Goal: Book appointment/travel/reservation

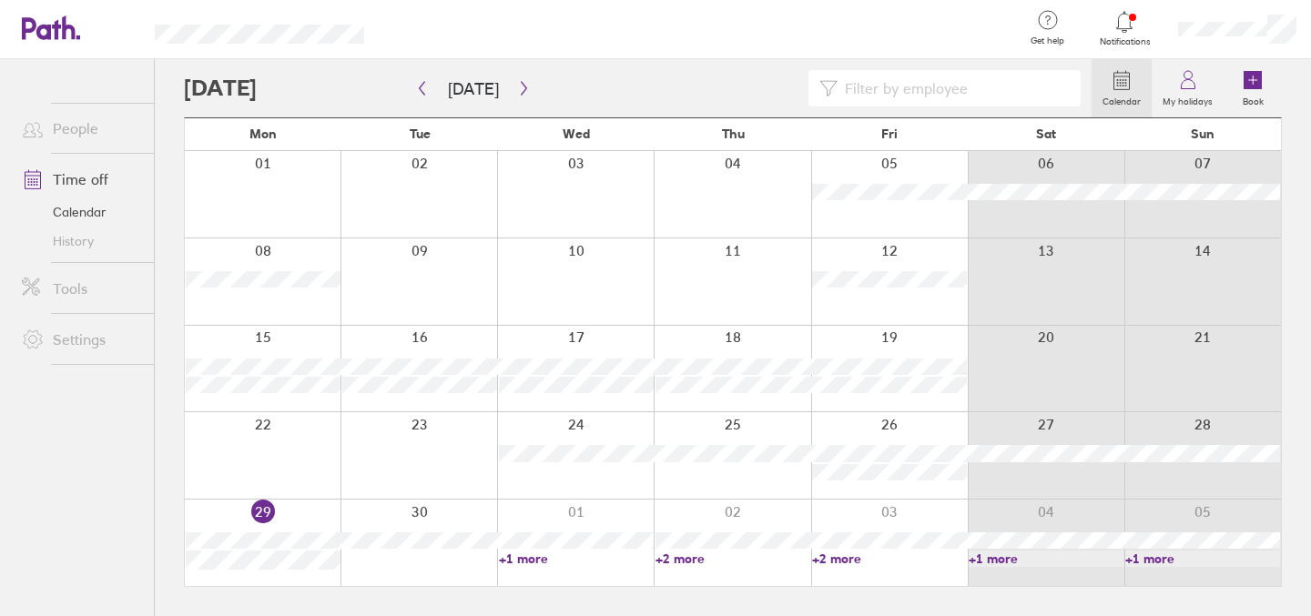
click at [596, 524] on div at bounding box center [575, 543] width 157 height 86
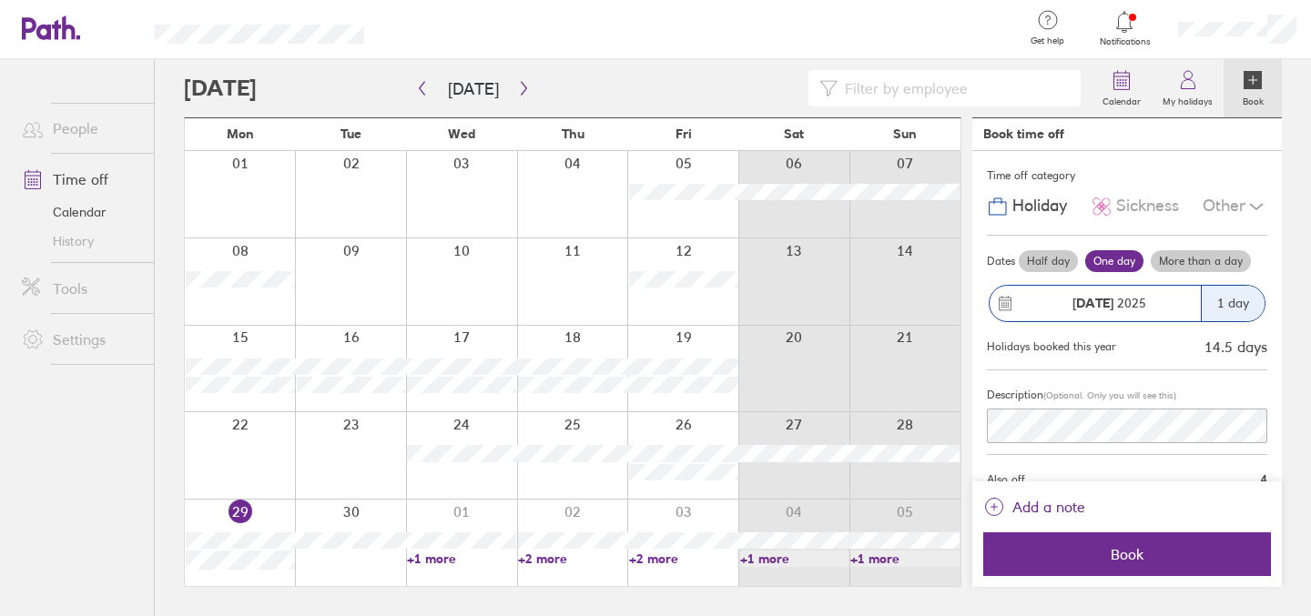
click at [501, 527] on div at bounding box center [461, 543] width 111 height 86
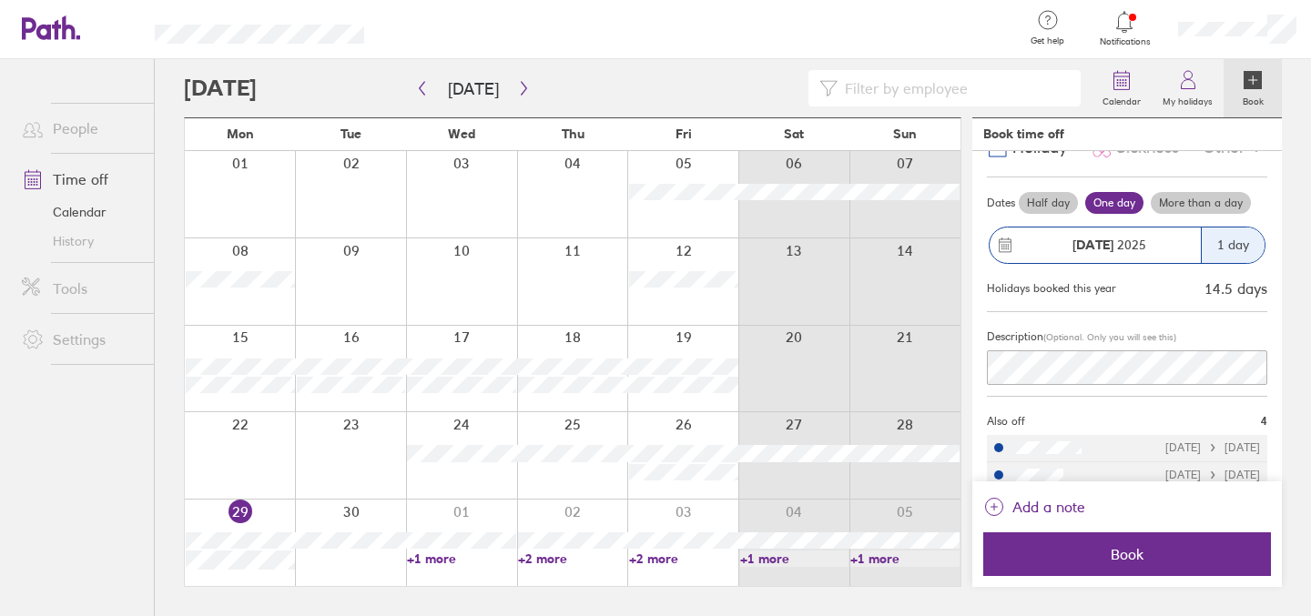
scroll to position [131, 0]
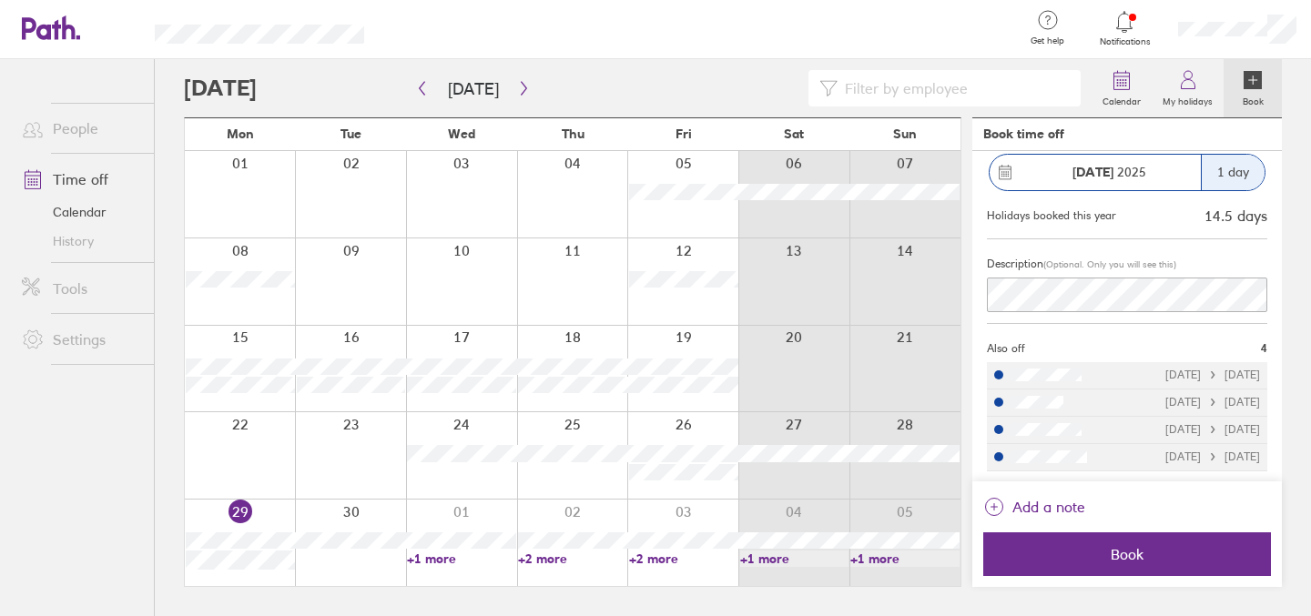
click at [476, 568] on div at bounding box center [461, 543] width 111 height 86
click at [479, 560] on link "+1 more" at bounding box center [461, 559] width 109 height 16
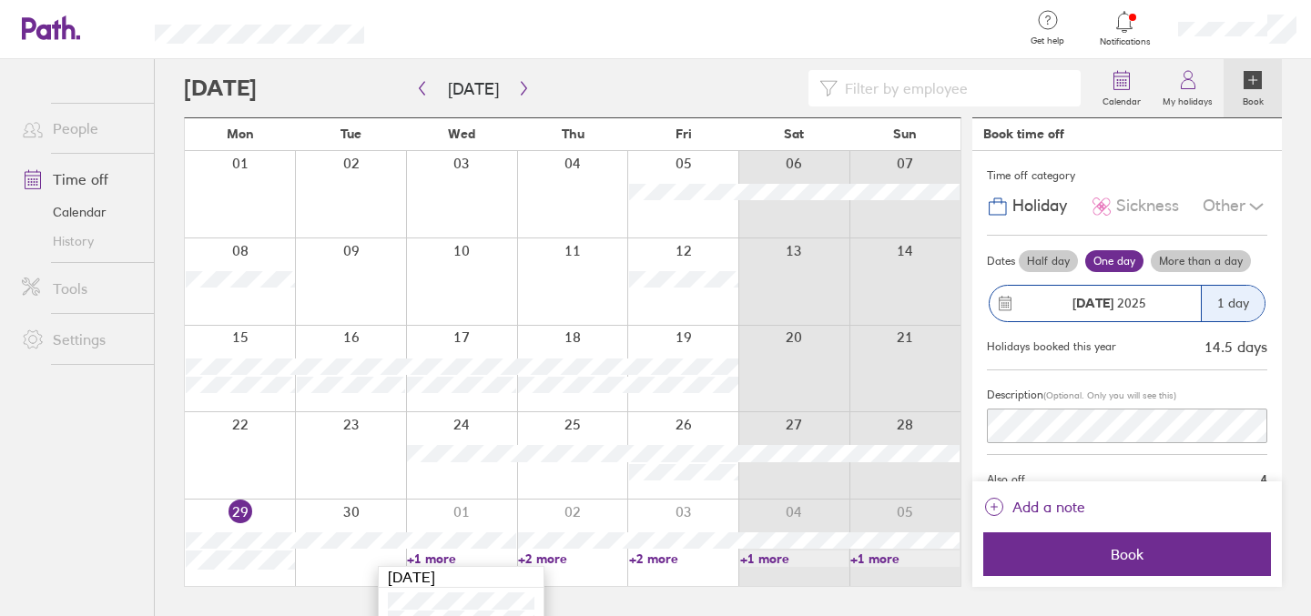
click at [1168, 305] on div "[DATE]" at bounding box center [1109, 303] width 184 height 15
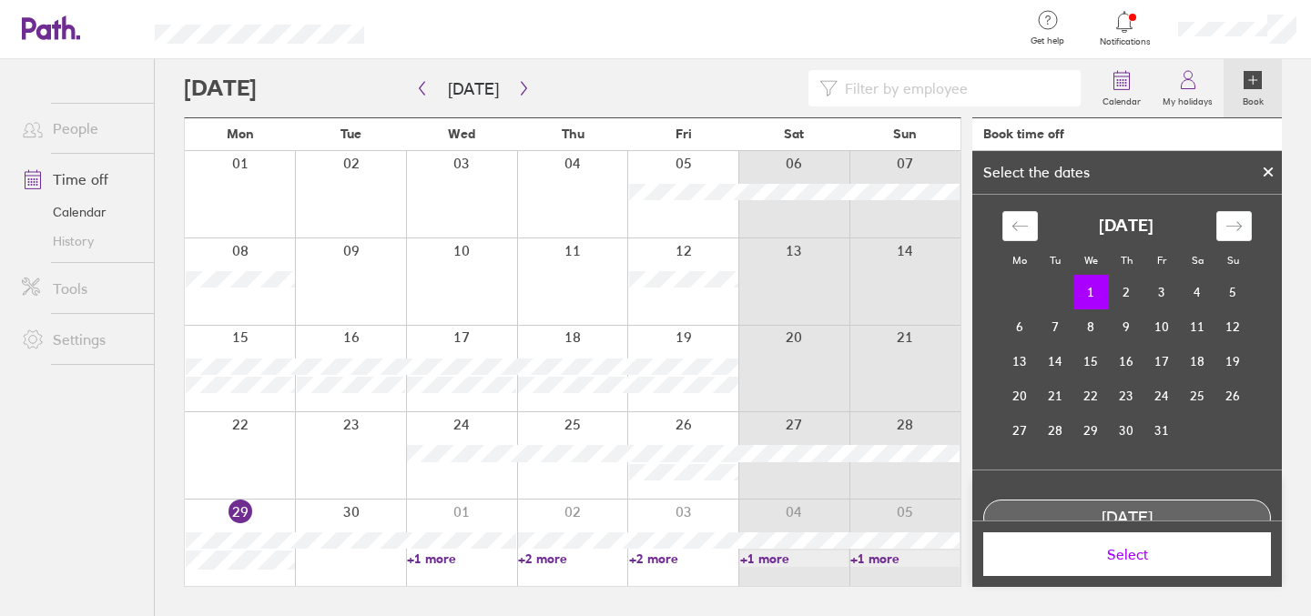
click at [1096, 290] on td "1" at bounding box center [1091, 292] width 36 height 35
click at [1264, 180] on div at bounding box center [1267, 172] width 27 height 31
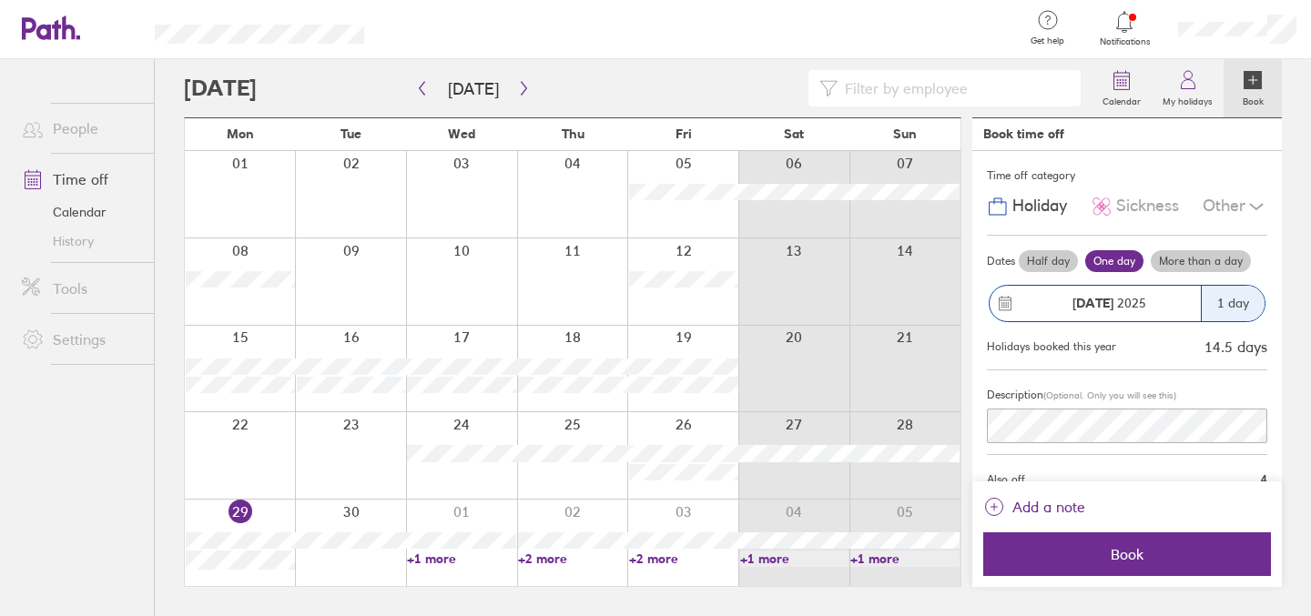
click at [1053, 261] on label "Half day" at bounding box center [1048, 261] width 59 height 22
click at [0, 0] on input "Half day" at bounding box center [0, 0] width 0 height 0
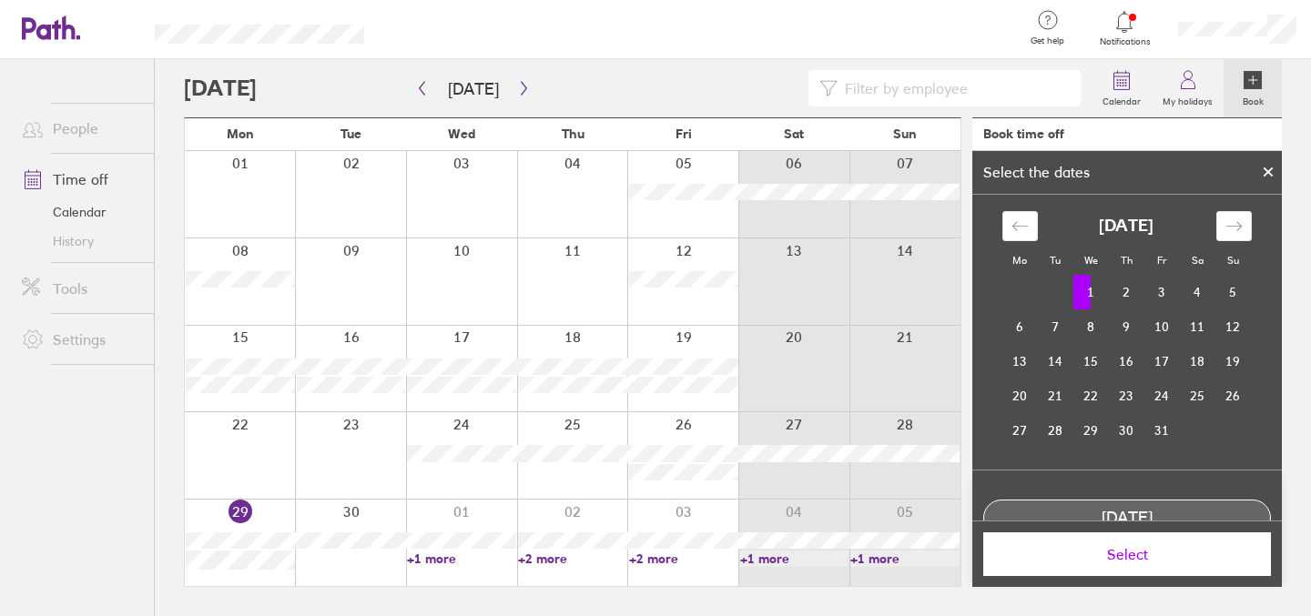
click at [1130, 548] on span "Select" at bounding box center [1127, 554] width 262 height 16
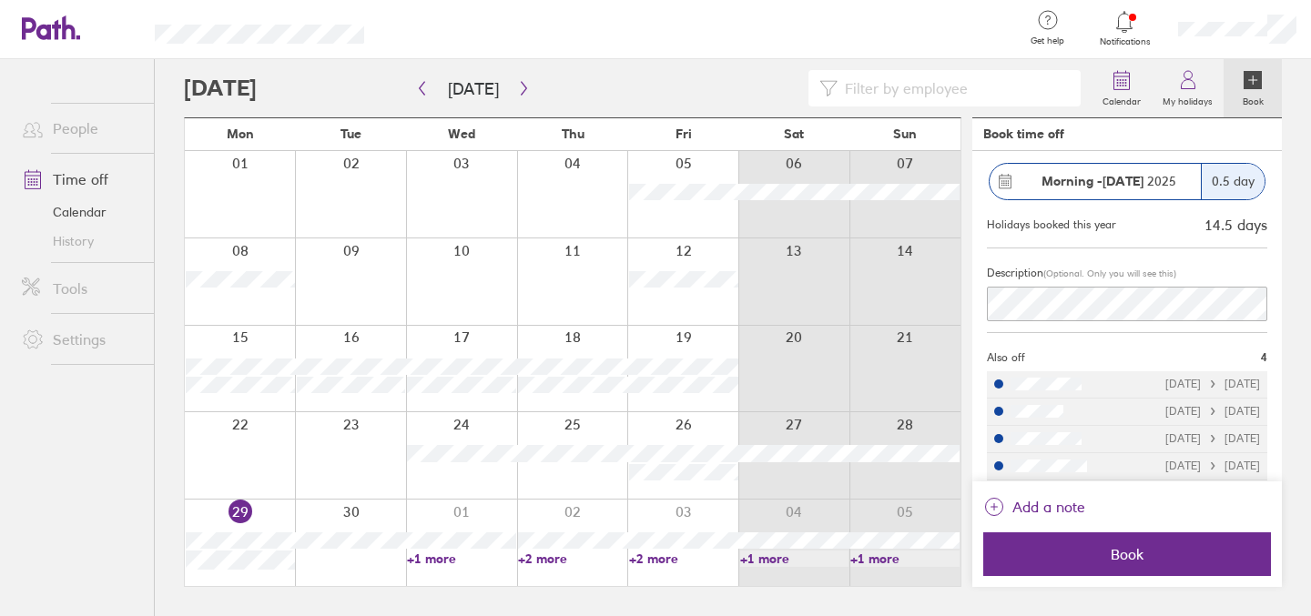
scroll to position [56, 0]
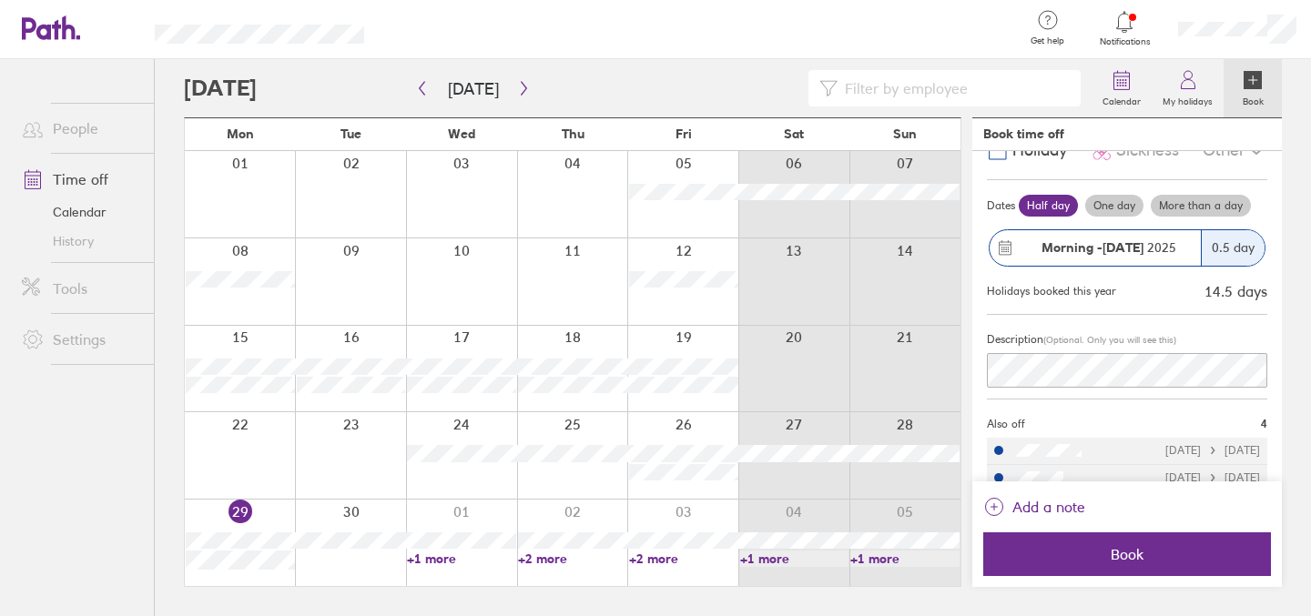
click at [1096, 257] on div "Morning - [DATE]" at bounding box center [1095, 248] width 211 height 36
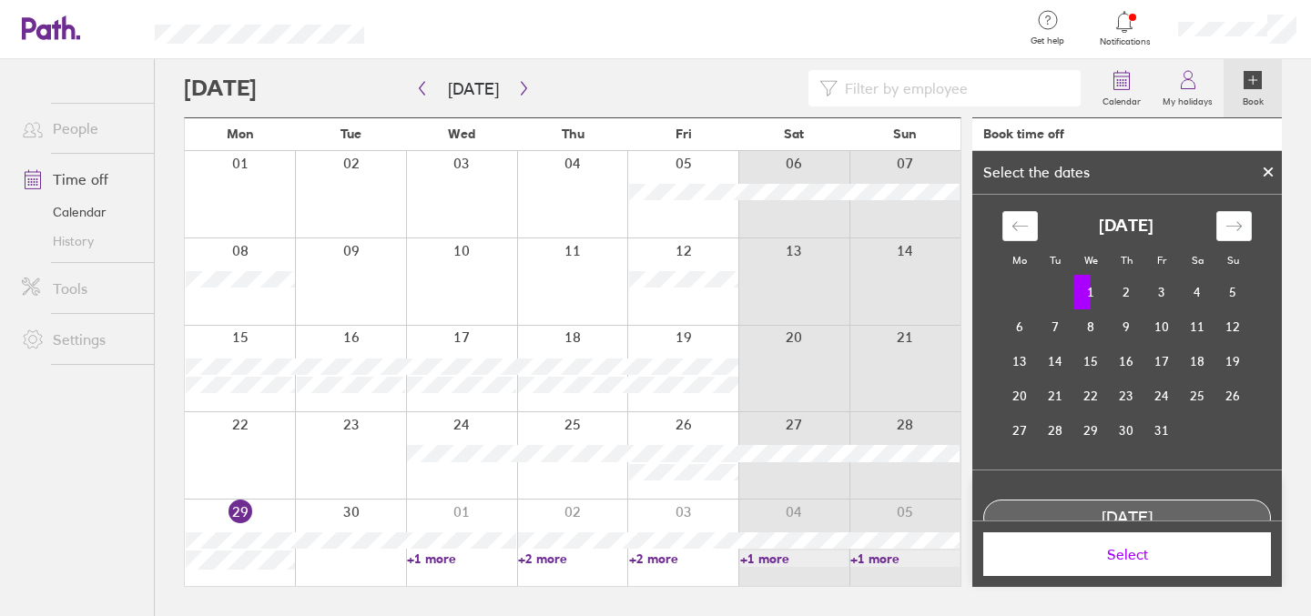
click at [1089, 292] on td "1" at bounding box center [1091, 292] width 36 height 35
click at [1133, 553] on span "Select" at bounding box center [1127, 554] width 262 height 16
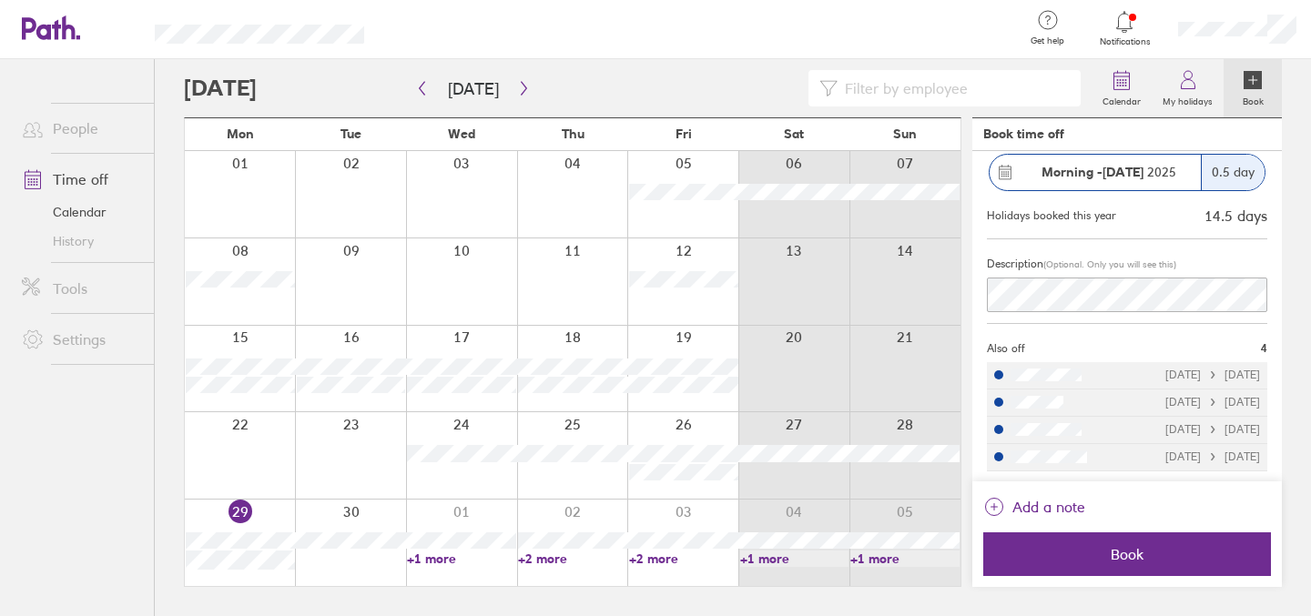
scroll to position [0, 0]
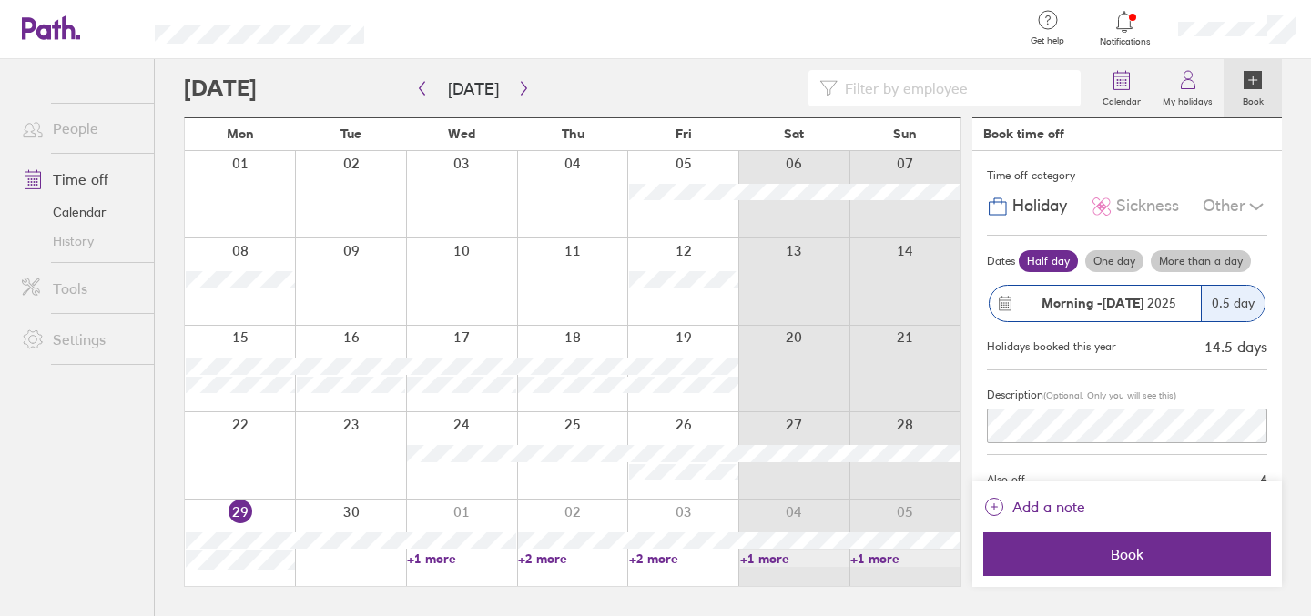
click at [1244, 214] on div "Other" at bounding box center [1235, 206] width 65 height 35
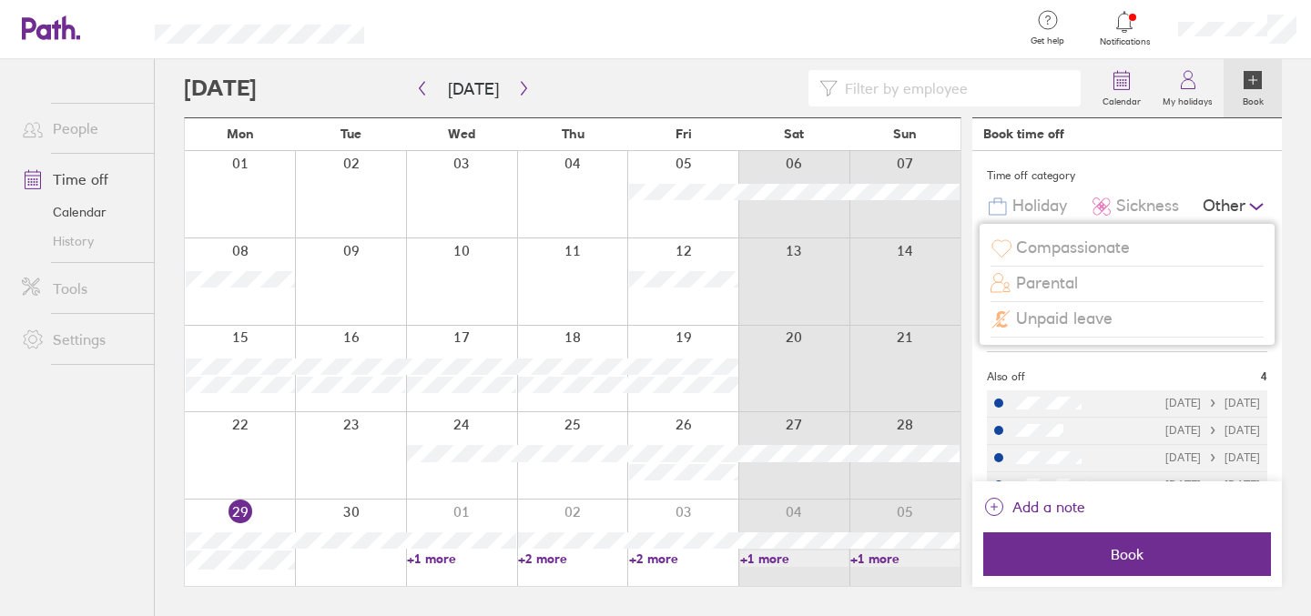
click at [1245, 209] on icon at bounding box center [1256, 207] width 22 height 22
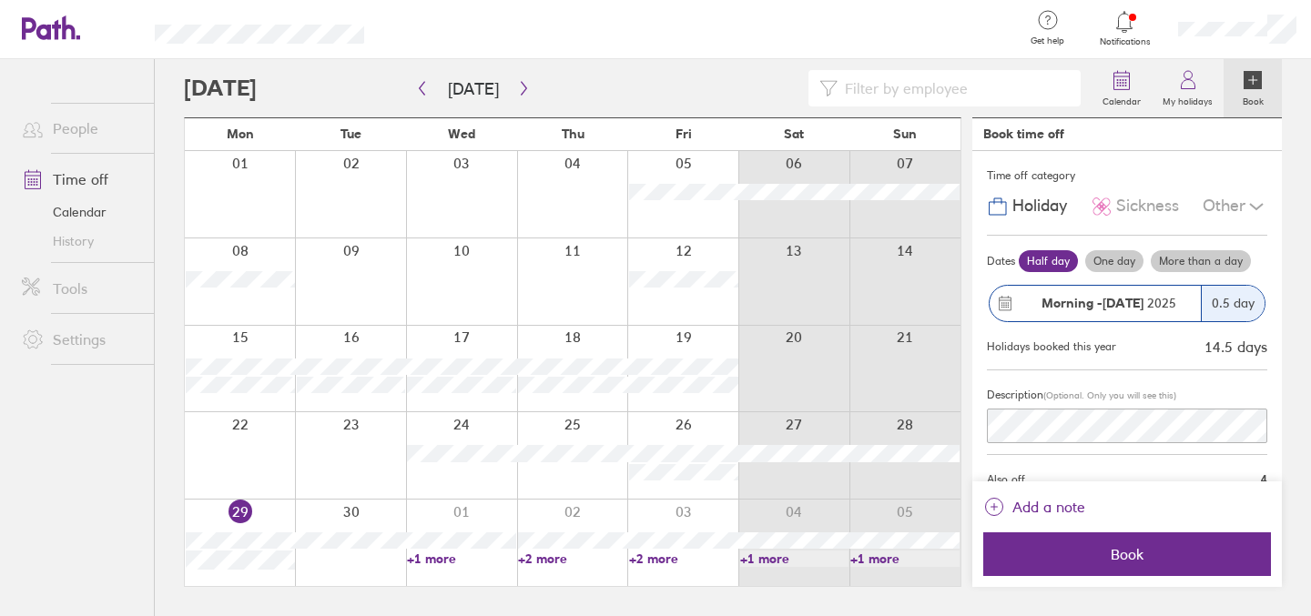
click at [1231, 296] on div "0.5 day" at bounding box center [1233, 304] width 64 height 36
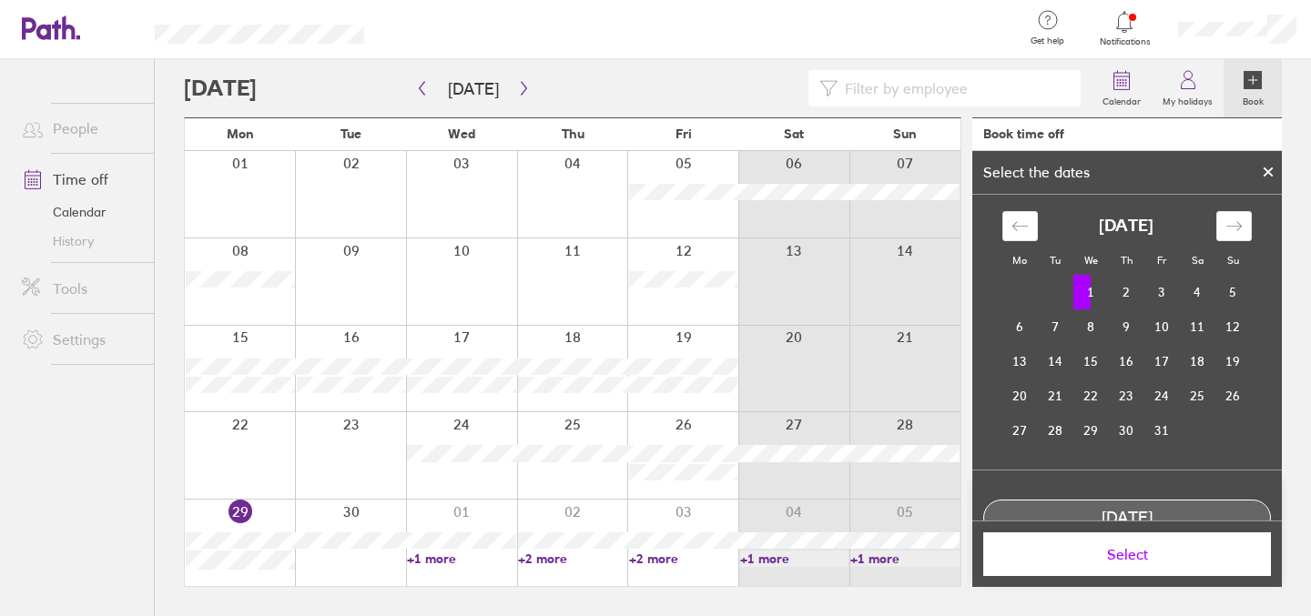
click at [1098, 292] on td "1" at bounding box center [1091, 292] width 36 height 35
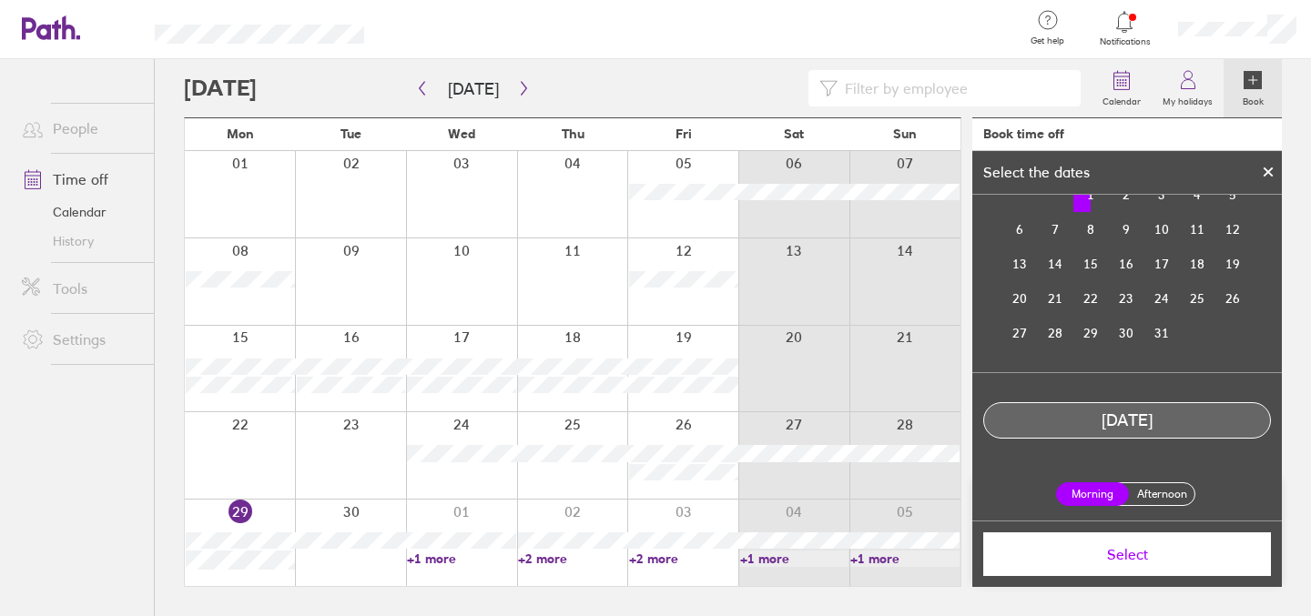
click at [1162, 490] on label "Afternoon" at bounding box center [1161, 494] width 73 height 22
click at [0, 0] on input "Afternoon" at bounding box center [0, 0] width 0 height 0
click at [1160, 549] on span "Select" at bounding box center [1127, 554] width 262 height 16
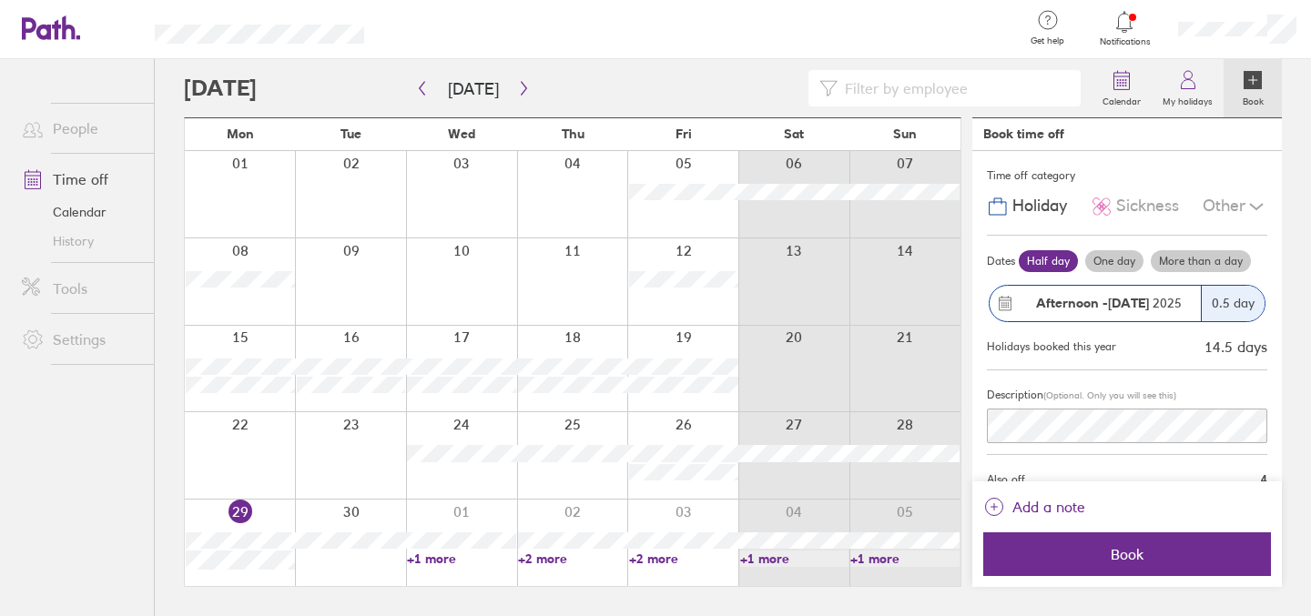
scroll to position [131, 0]
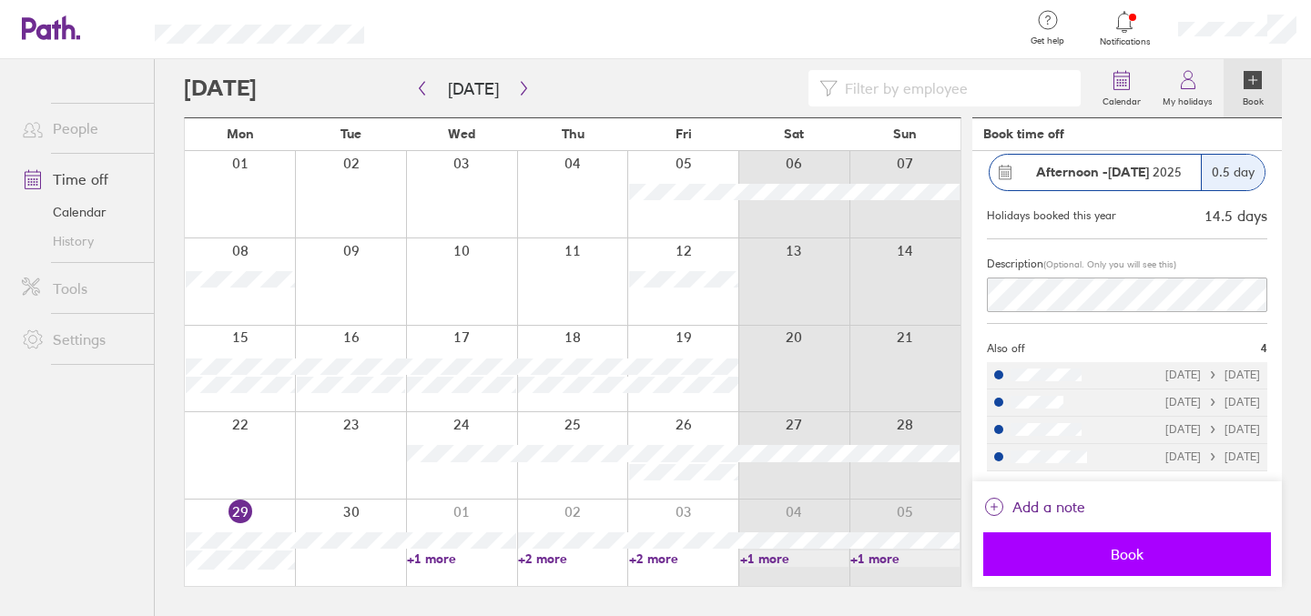
click at [1165, 548] on span "Book" at bounding box center [1127, 554] width 262 height 16
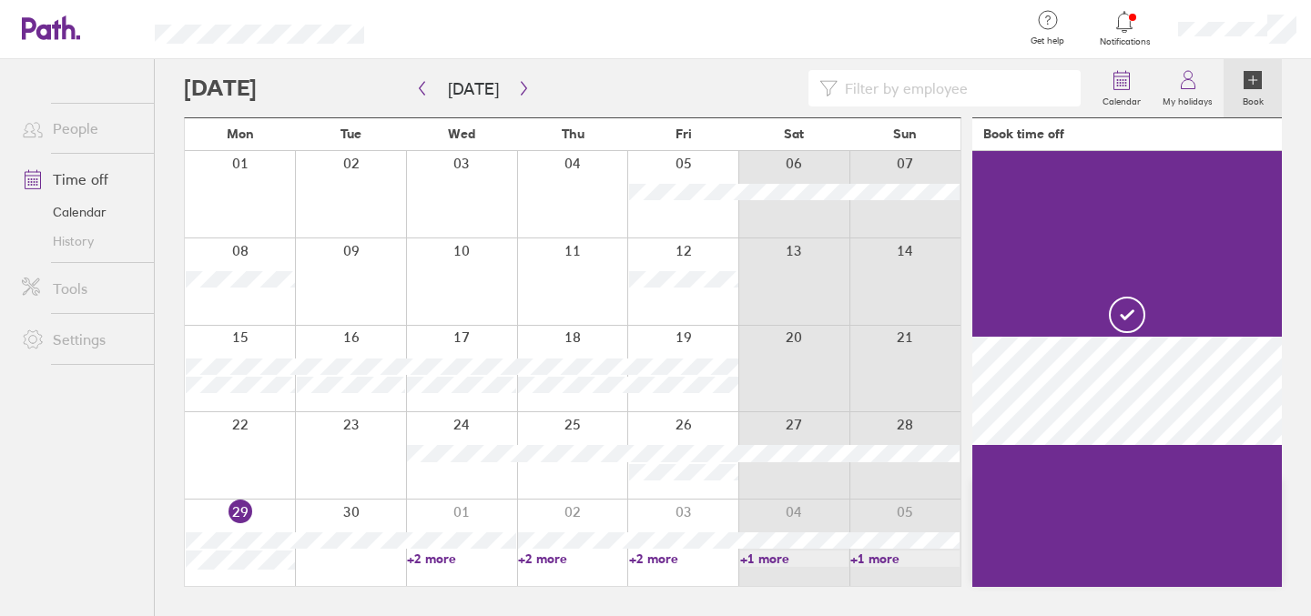
scroll to position [0, 0]
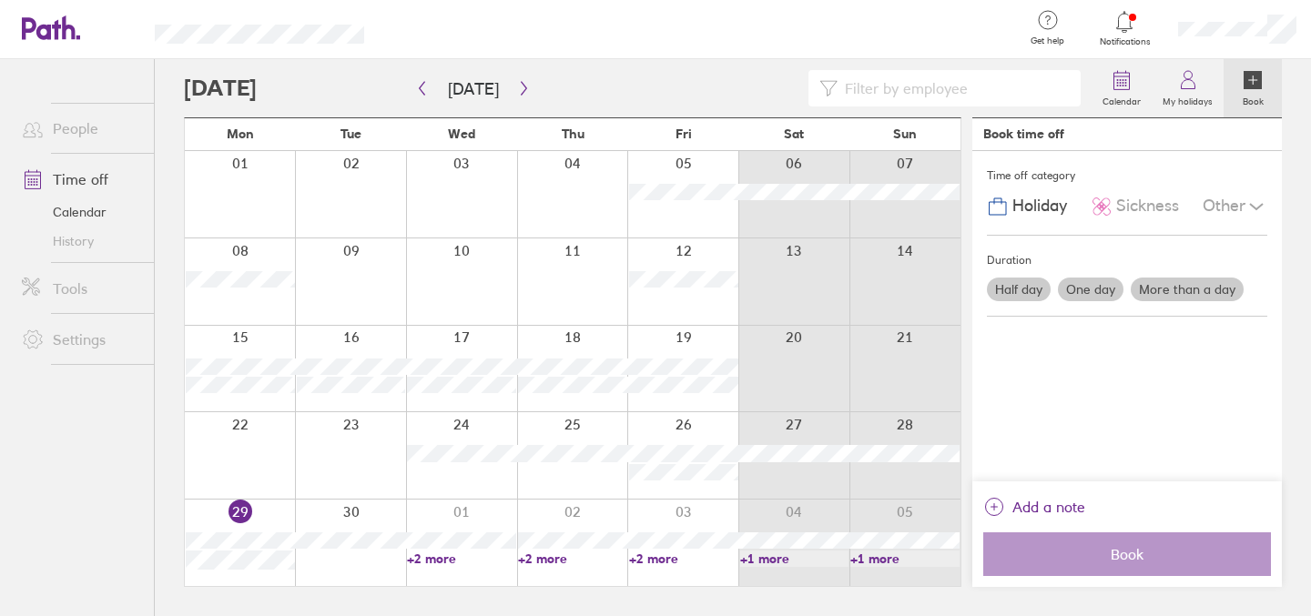
click at [1110, 34] on div at bounding box center [1124, 21] width 59 height 25
